Goal: Transaction & Acquisition: Purchase product/service

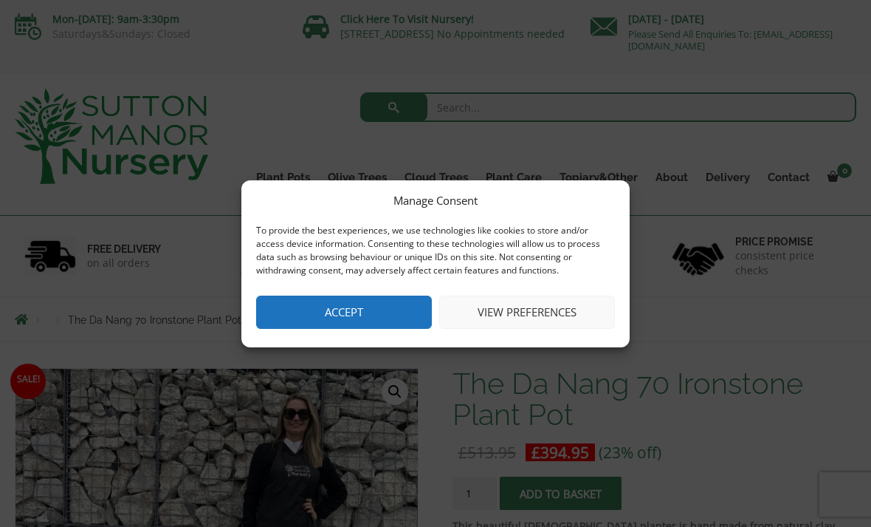
click at [303, 301] on button "Accept" at bounding box center [344, 311] width 176 height 33
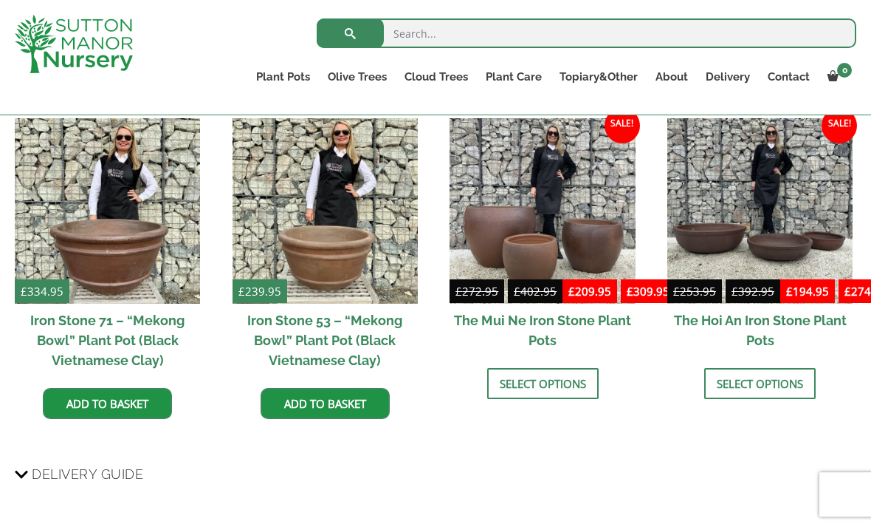
scroll to position [1274, 0]
click at [541, 334] on h2 "The Mui Ne Iron Stone Plant Pots" at bounding box center [542, 330] width 185 height 53
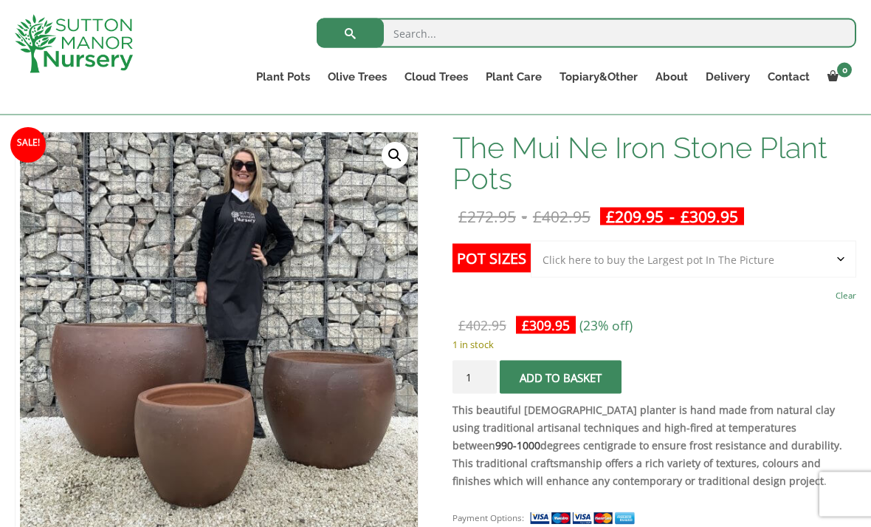
scroll to position [210, 0]
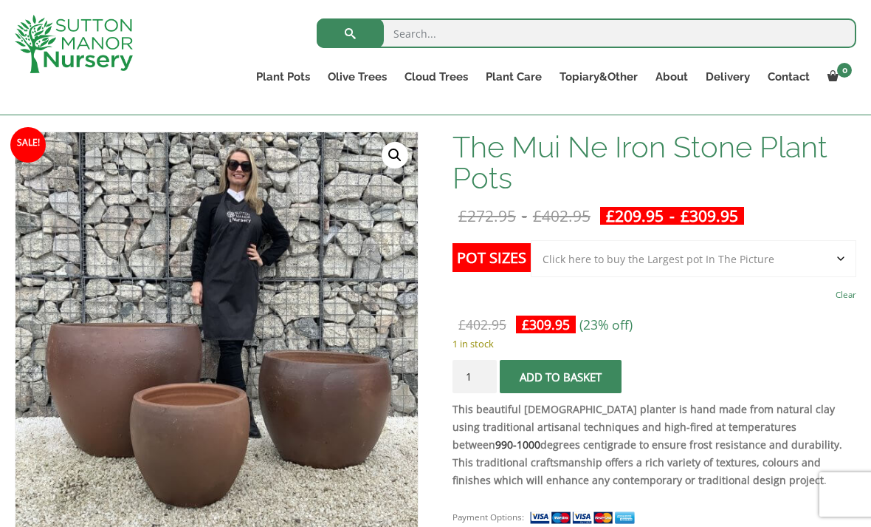
click at [613, 264] on select "Choose an option Click here to buy the 3rd to Largest Pot In The Picture Click …" at bounding box center [694, 258] width 326 height 37
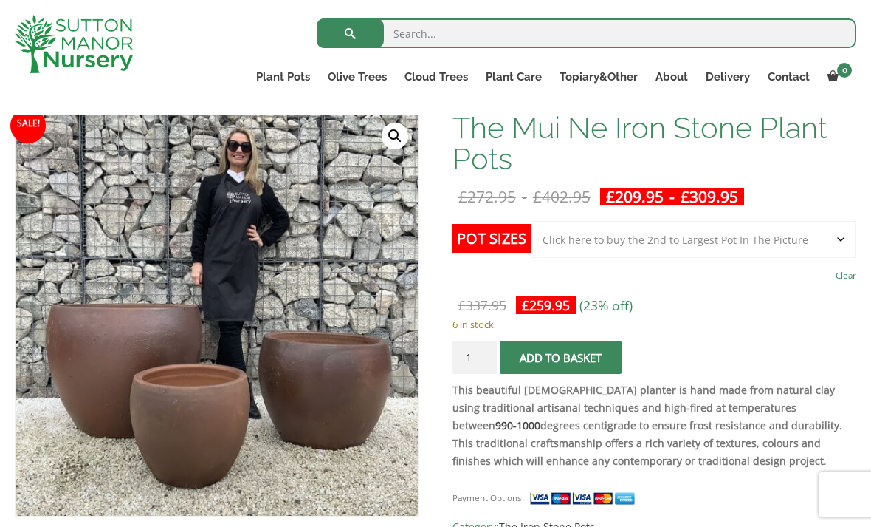
scroll to position [227, 0]
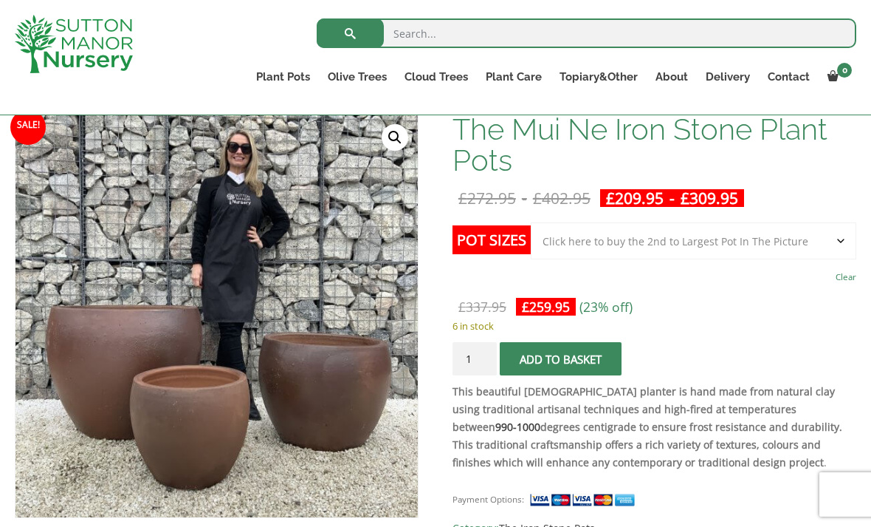
click at [759, 247] on select "Choose an option Click here to buy the 3rd to Largest Pot In The Picture Click …" at bounding box center [694, 240] width 326 height 37
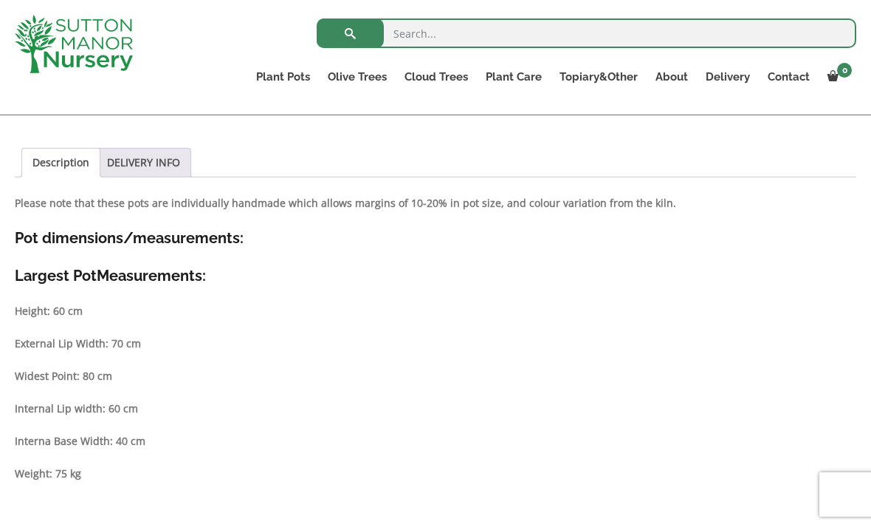
scroll to position [692, 0]
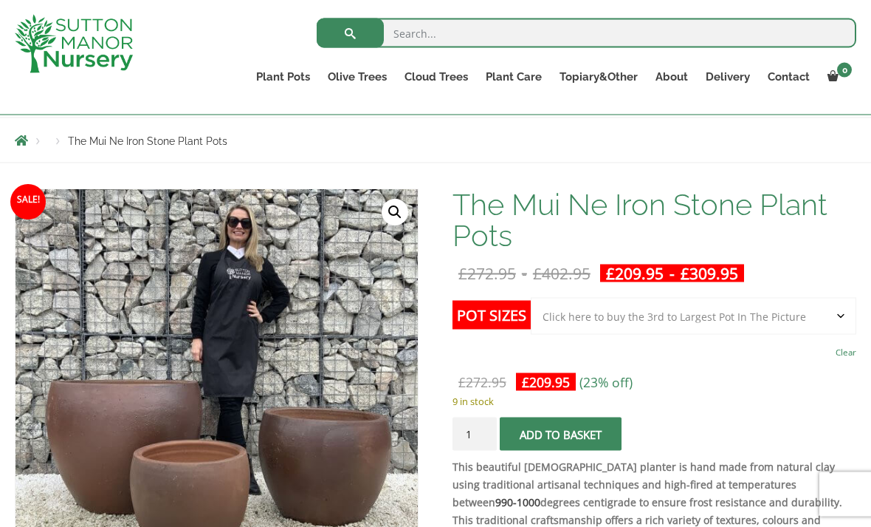
scroll to position [153, 0]
click at [806, 326] on select "Choose an option Click here to buy the 3rd to Largest Pot In The Picture Click …" at bounding box center [694, 315] width 326 height 37
select select "Click here to buy the 2nd to Largest Pot In The Picture"
click at [0, 0] on link "The Iron Stone Pots" at bounding box center [0, 0] width 0 height 0
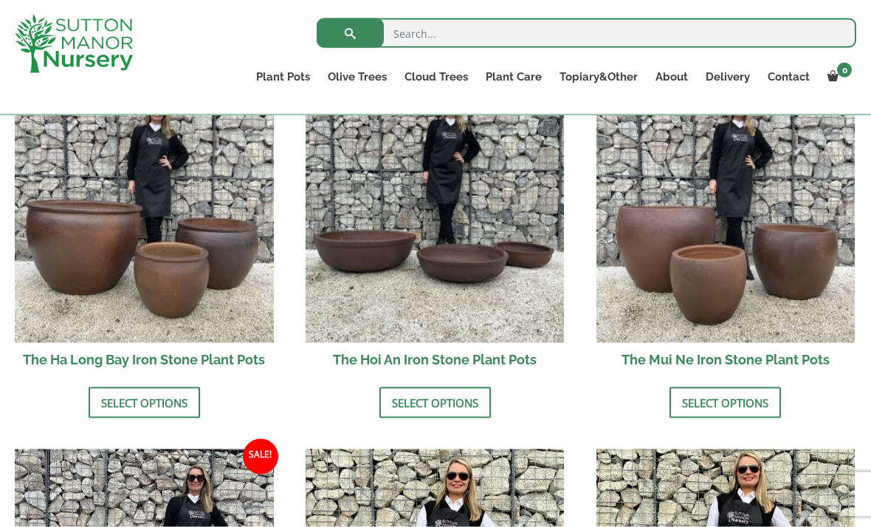
scroll to position [549, 0]
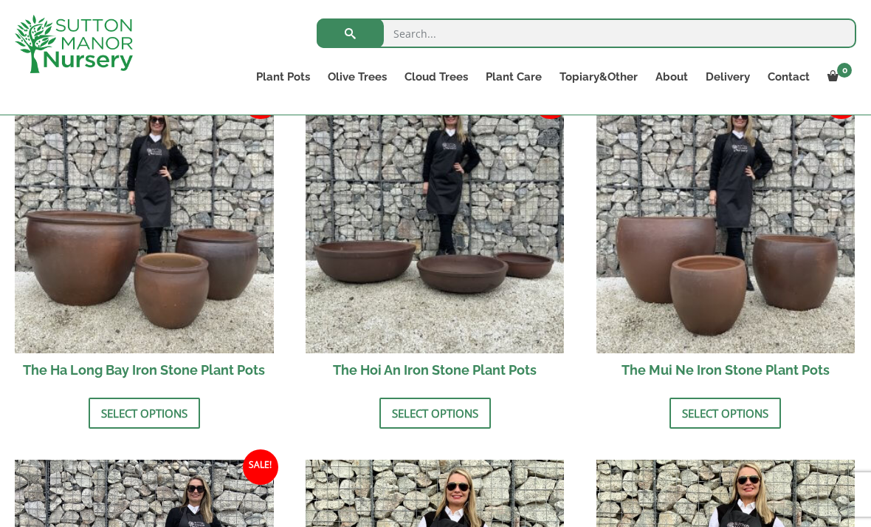
click at [72, 374] on h2 "The Ha Long Bay Iron Stone Plant Pots" at bounding box center [144, 369] width 259 height 33
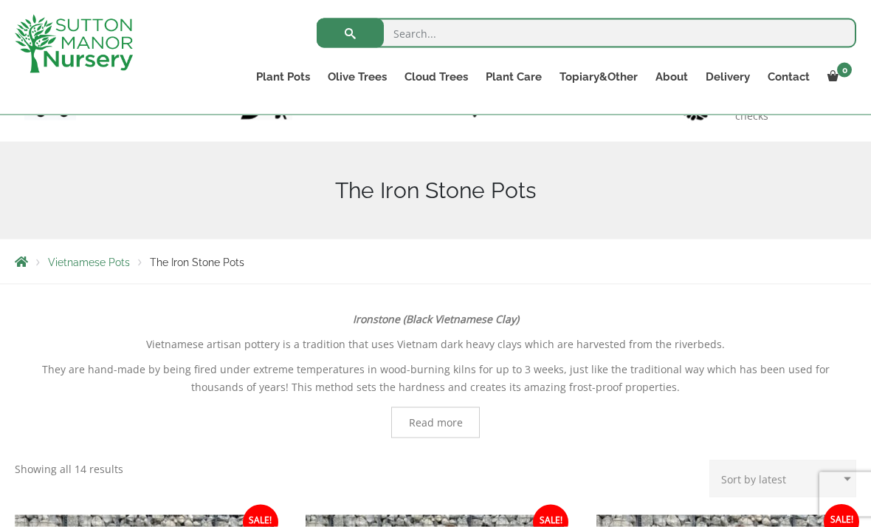
scroll to position [124, 0]
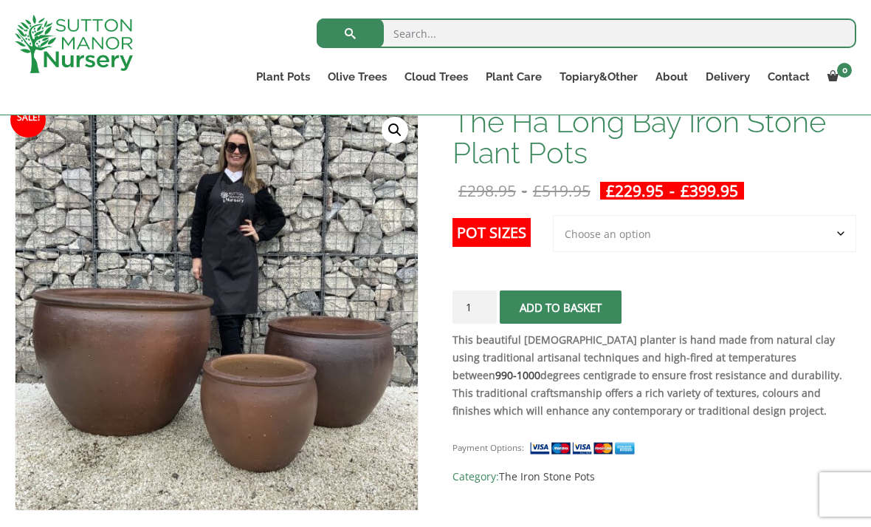
scroll to position [234, 0]
